Goal: Find specific fact: Find specific fact

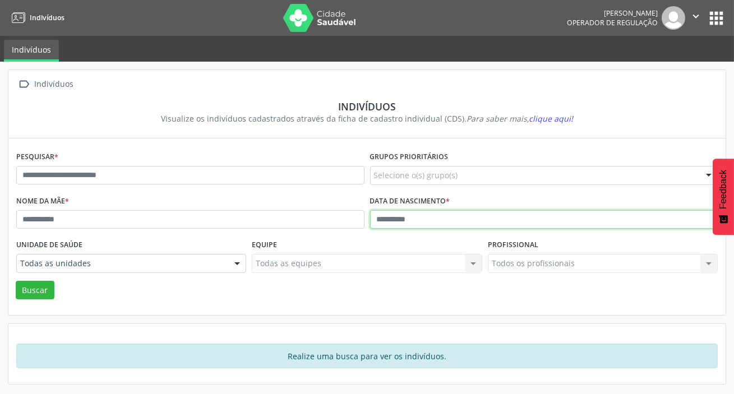
click at [414, 222] on input "text" at bounding box center [544, 219] width 348 height 19
type input "**********"
click at [16, 281] on button "Buscar" at bounding box center [35, 290] width 39 height 19
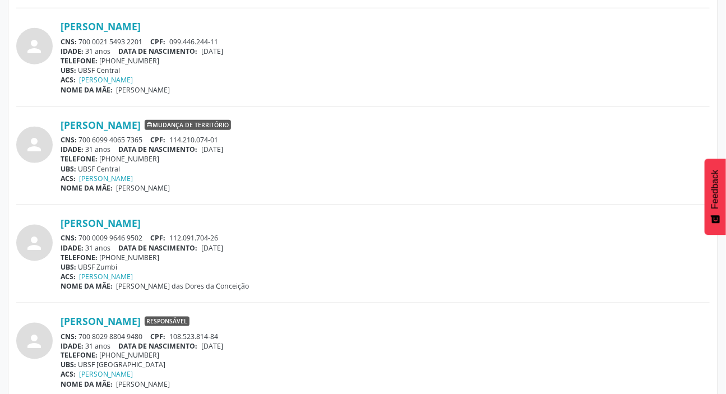
scroll to position [455, 0]
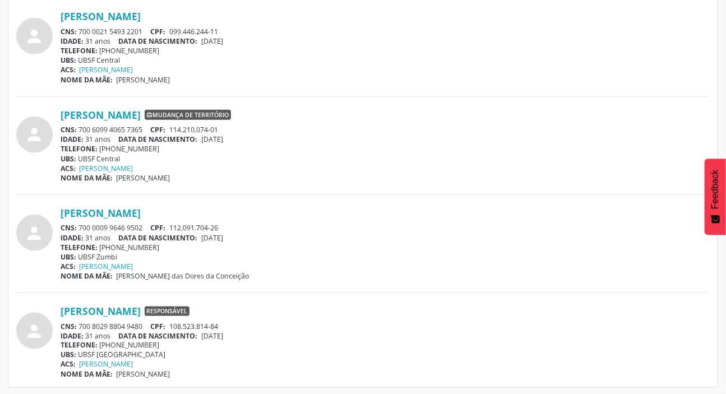
drag, startPoint x: 81, startPoint y: 226, endPoint x: 141, endPoint y: 222, distance: 60.7
click at [141, 223] on div "CNS: 700 0009 9646 9502 CPF: 112.091.704-26" at bounding box center [385, 228] width 649 height 10
click at [90, 233] on div "IDADE: 31 anos DATA DE NASCIMENTO: [DEMOGRAPHIC_DATA]" at bounding box center [385, 238] width 649 height 10
drag, startPoint x: 81, startPoint y: 226, endPoint x: 146, endPoint y: 226, distance: 65.0
click at [146, 226] on div "CNS: 700 0009 9646 9502 CPF: 112.091.704-26" at bounding box center [385, 228] width 649 height 10
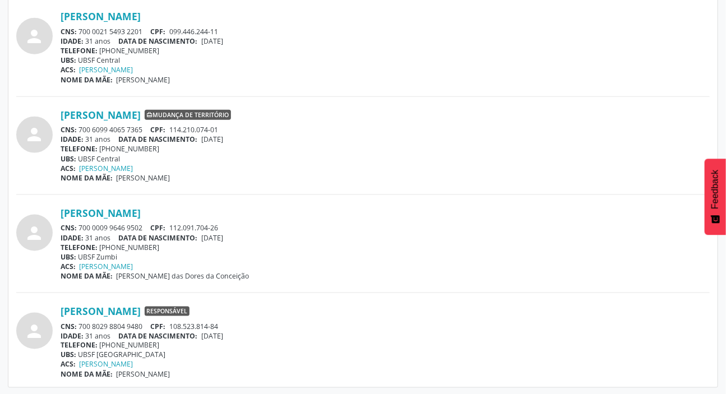
copy div "700 0009 9646 9502"
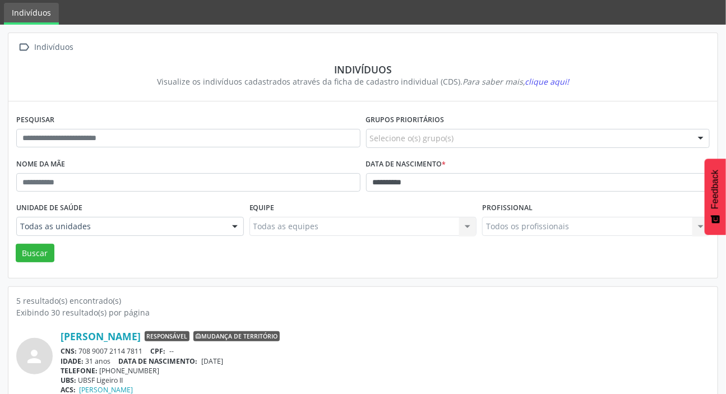
scroll to position [0, 0]
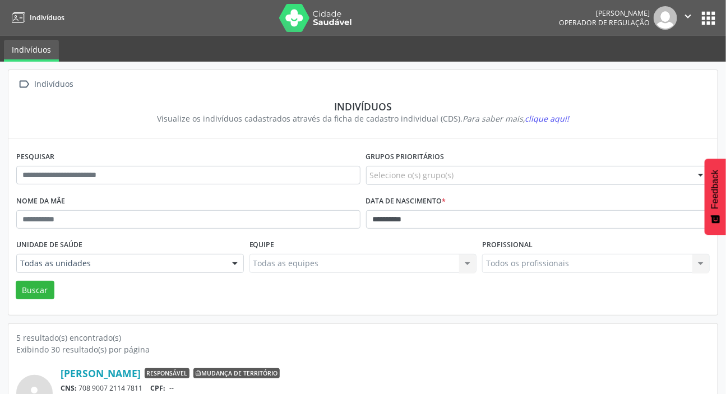
click at [711, 19] on button "apps" at bounding box center [708, 18] width 20 height 20
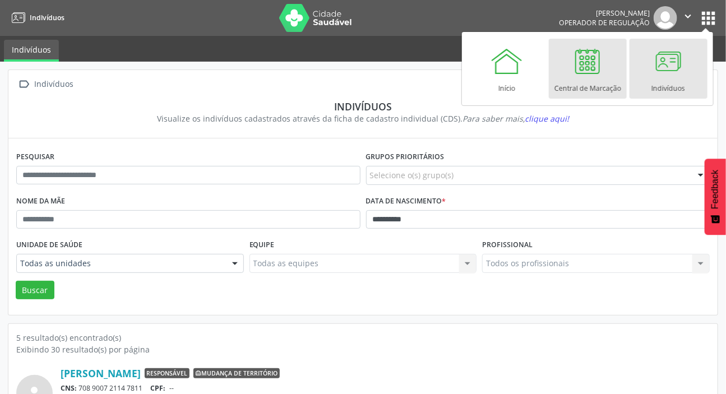
click at [586, 58] on div at bounding box center [588, 61] width 34 height 34
